Goal: Download file/media

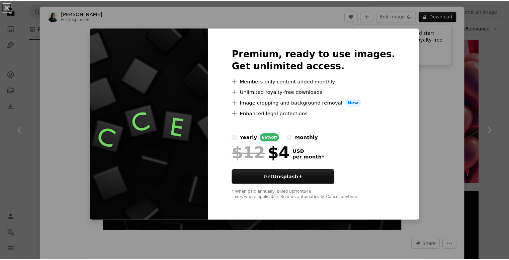
scroll to position [6891, 0]
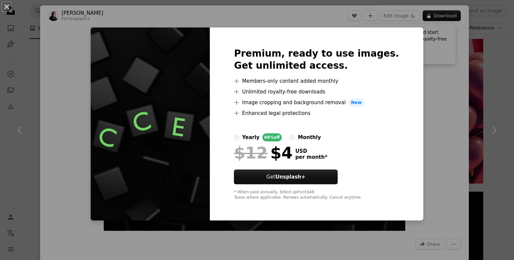
click at [449, 156] on div "An X shape Premium, ready to use images. Get unlimited access. A plus sign Memb…" at bounding box center [257, 130] width 514 height 260
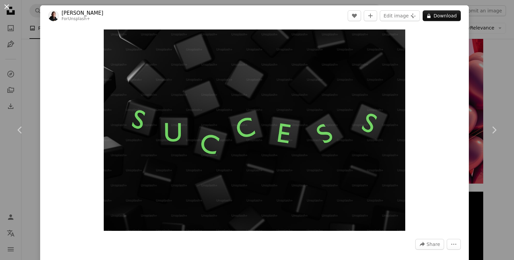
click at [3, 9] on button "An X shape" at bounding box center [7, 7] width 8 height 8
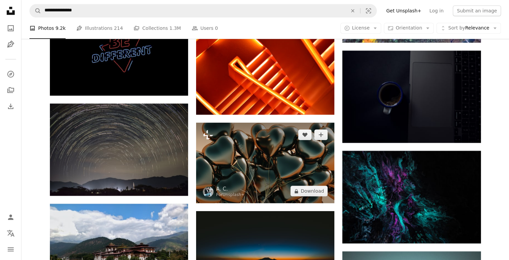
scroll to position [11041, 0]
